Goal: Information Seeking & Learning: Learn about a topic

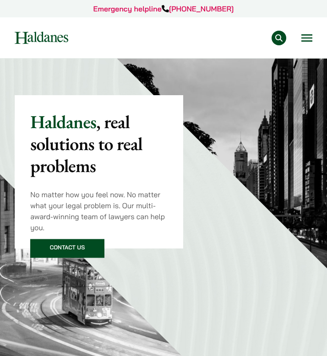
click at [308, 36] on button "Open menu" at bounding box center [306, 37] width 11 height 7
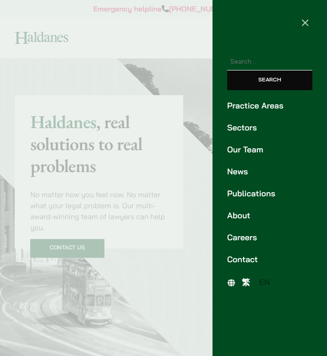
click at [247, 154] on link "Our Team" at bounding box center [269, 150] width 85 height 12
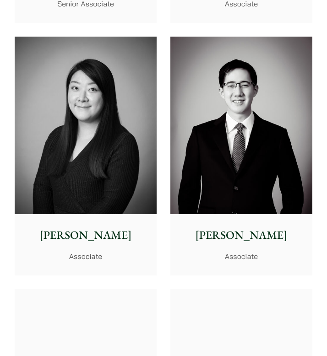
scroll to position [3244, 0]
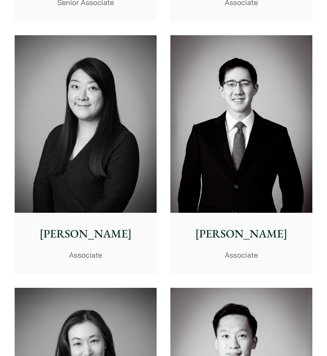
click at [258, 151] on img at bounding box center [241, 123] width 142 height 177
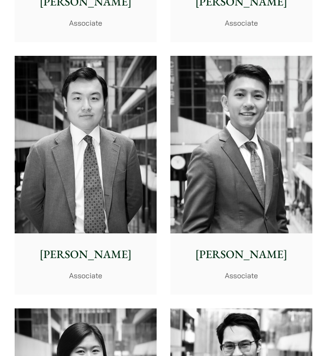
scroll to position [4236, 0]
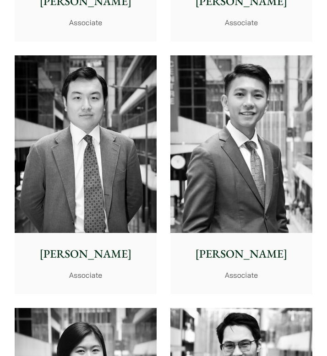
click at [217, 153] on img at bounding box center [241, 143] width 142 height 177
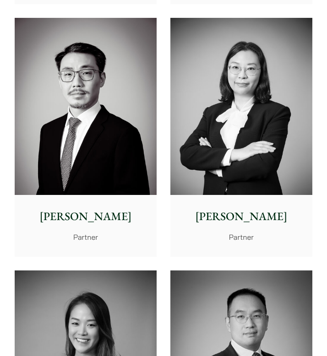
scroll to position [1683, 0]
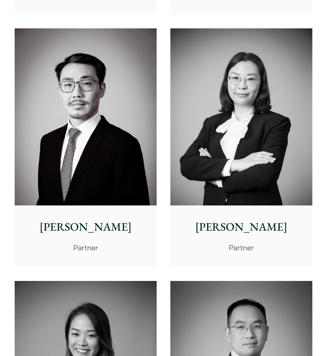
click at [250, 166] on img at bounding box center [241, 116] width 142 height 177
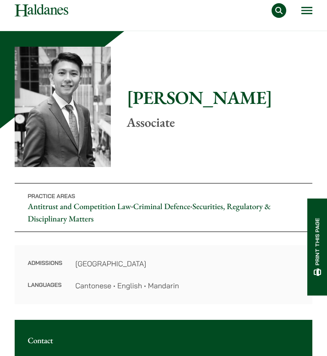
scroll to position [27, 0]
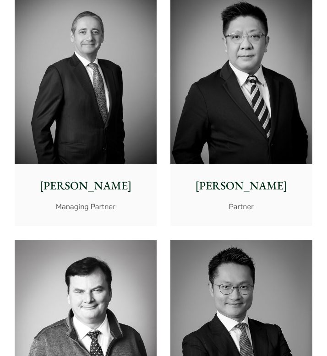
scroll to position [448, 0]
